Goal: Information Seeking & Learning: Learn about a topic

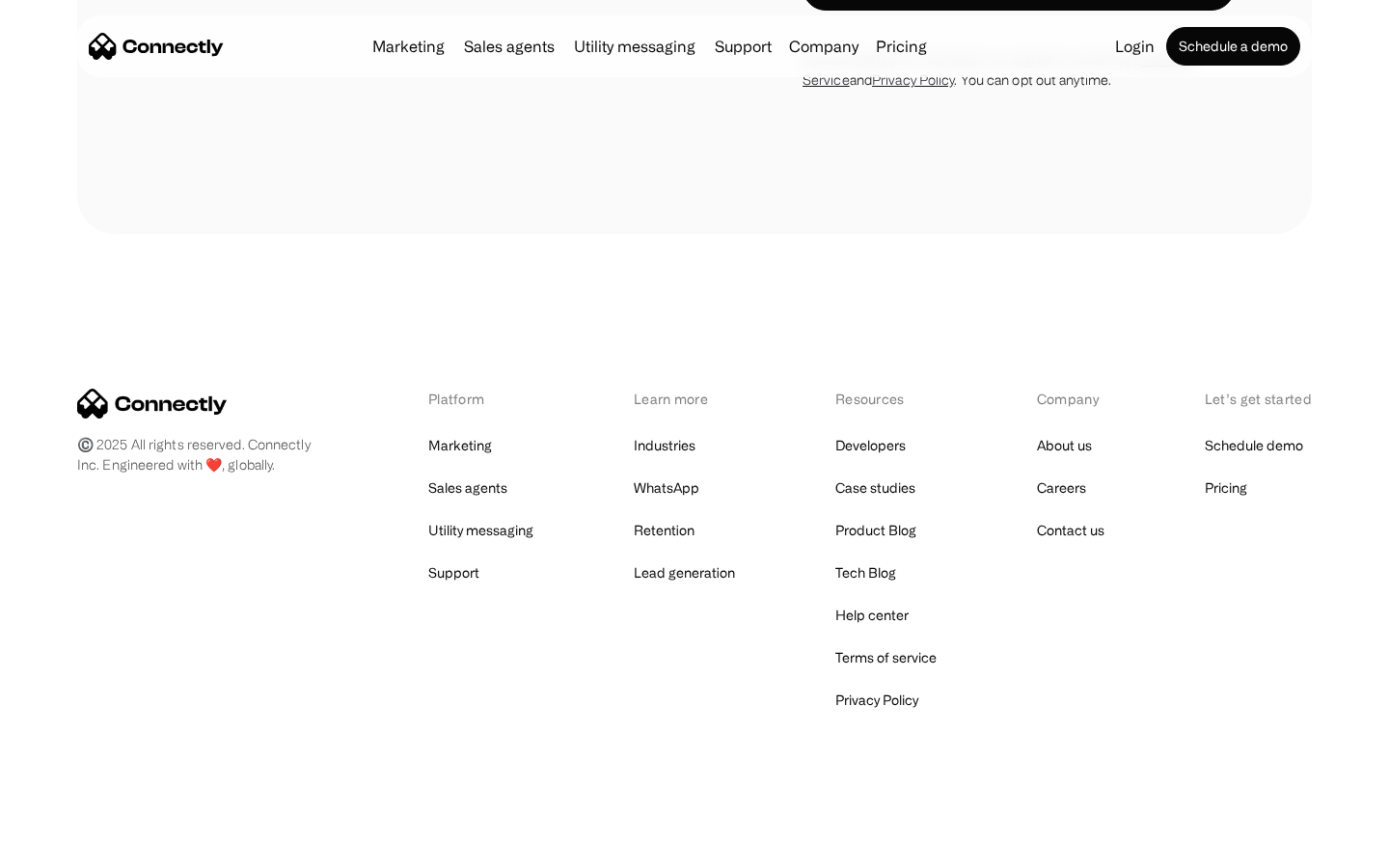
scroll to position [1775, 0]
